Goal: Transaction & Acquisition: Purchase product/service

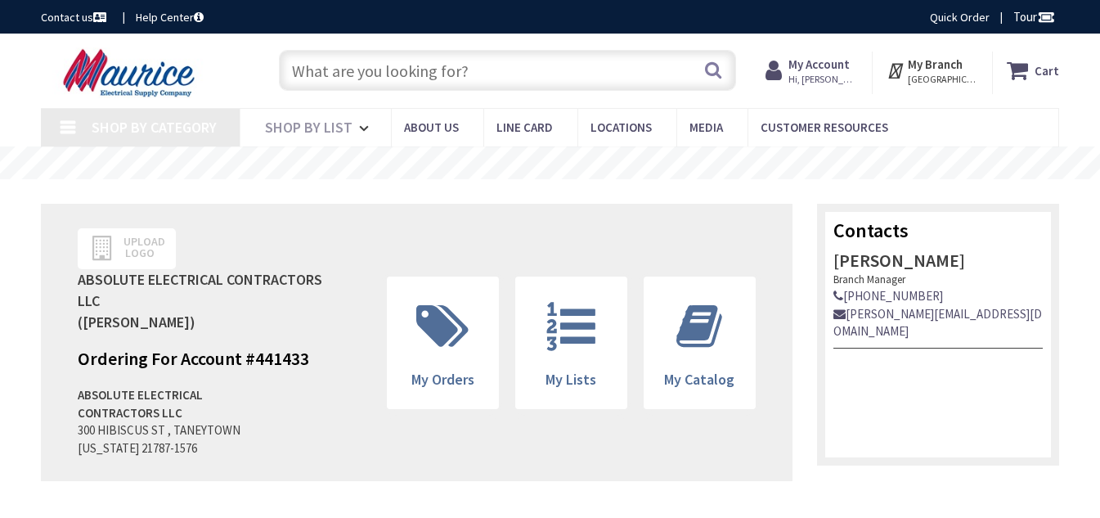
type input "[GEOGRAPHIC_DATA], [GEOGRAPHIC_DATA]"
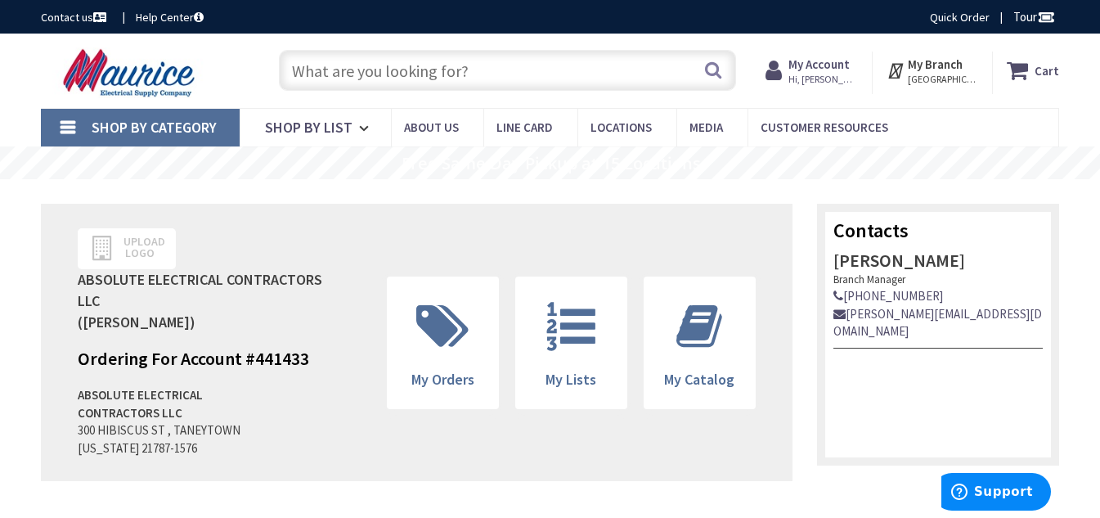
click at [408, 70] on input "text" at bounding box center [507, 70] width 457 height 41
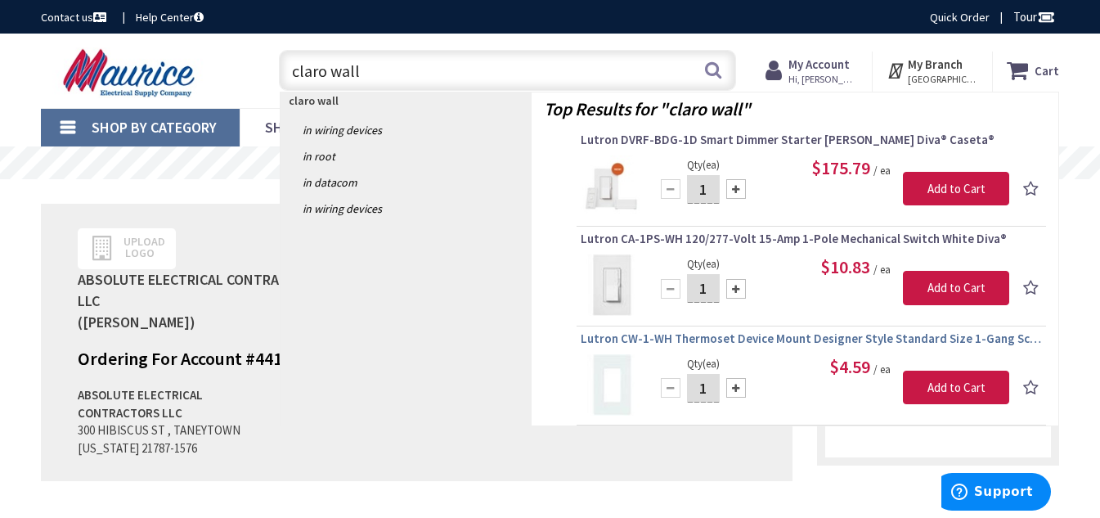
type input "claro wall"
click at [739, 333] on span "Lutron CW-1-WH Thermoset Device Mount Designer Style Standard Size 1-Gang Screw…" at bounding box center [811, 339] width 461 height 16
